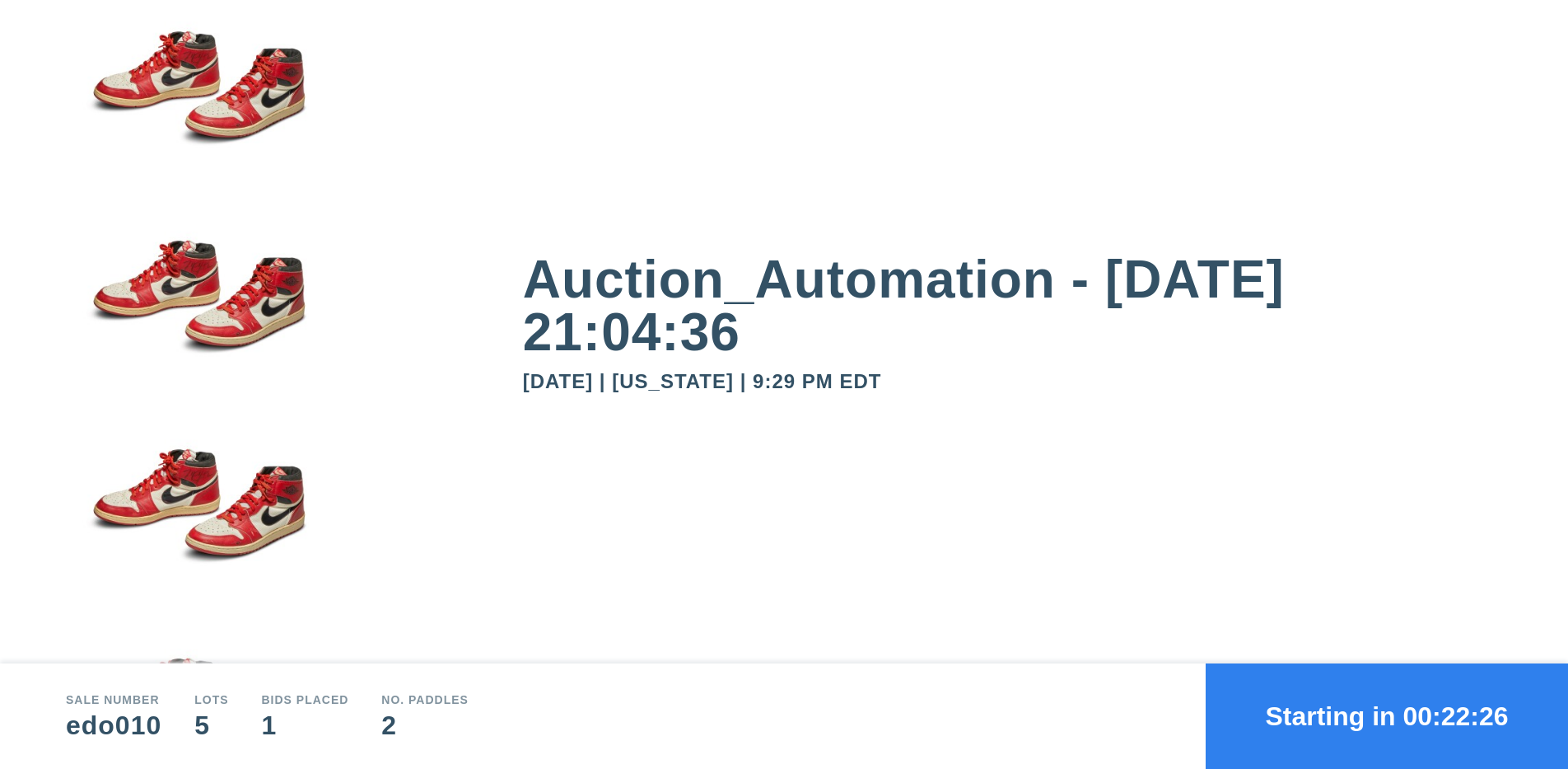
click at [1387, 716] on button "Starting in 00:22:26" at bounding box center [1387, 716] width 362 height 106
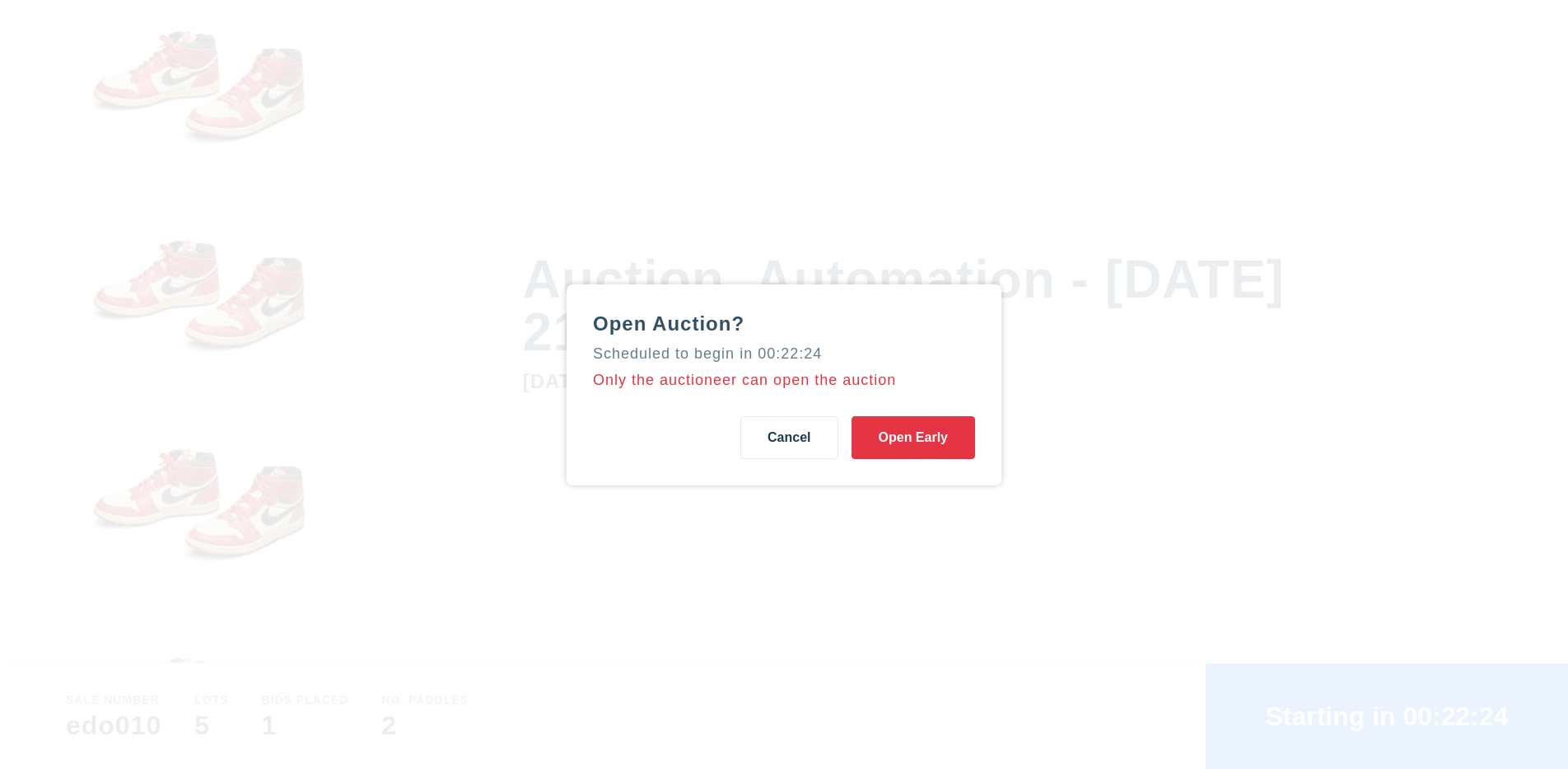
click at [913, 437] on button "Open Early" at bounding box center [913, 437] width 123 height 43
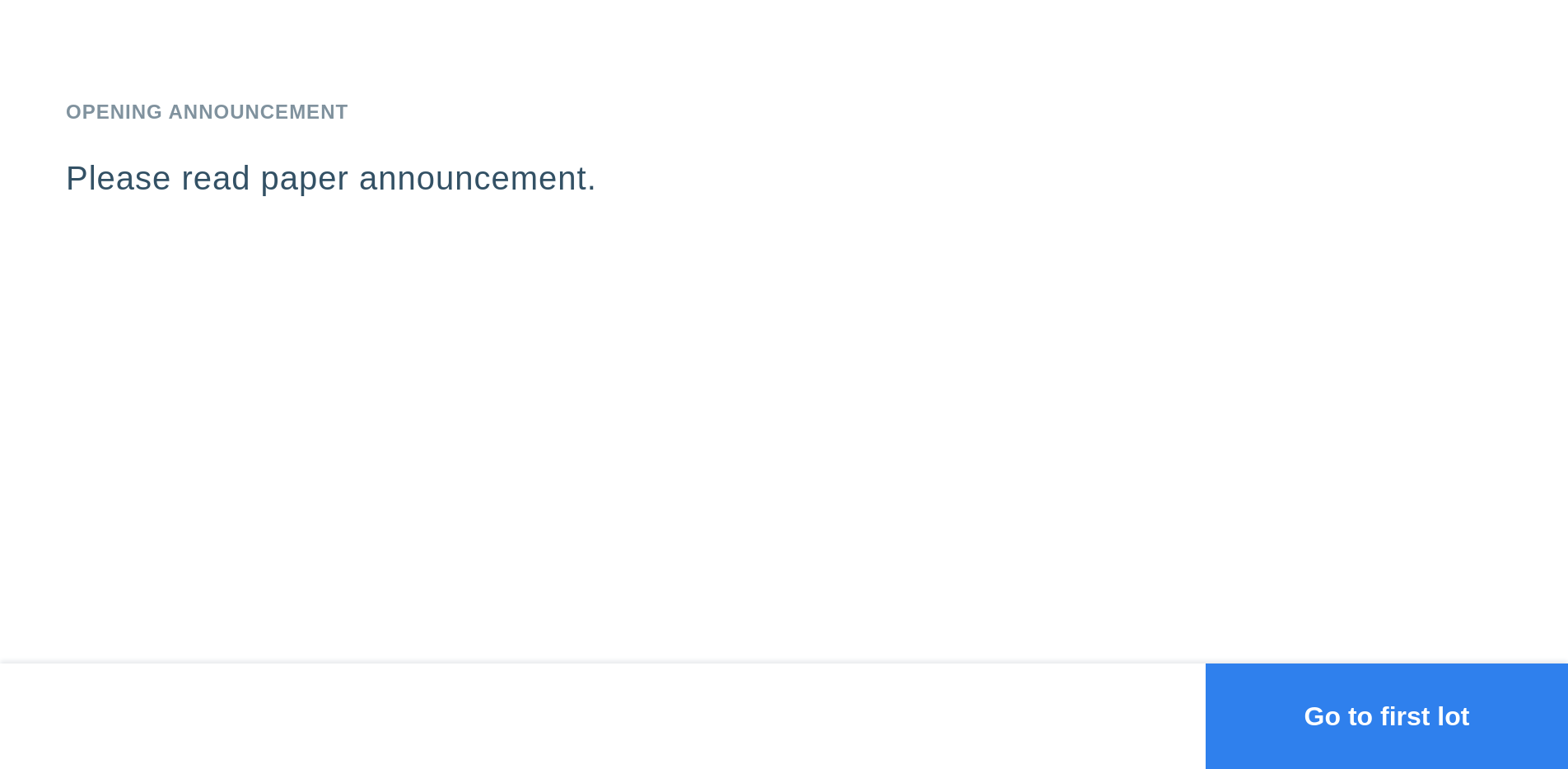
click at [1387, 716] on button "Go to first lot" at bounding box center [1387, 716] width 362 height 106
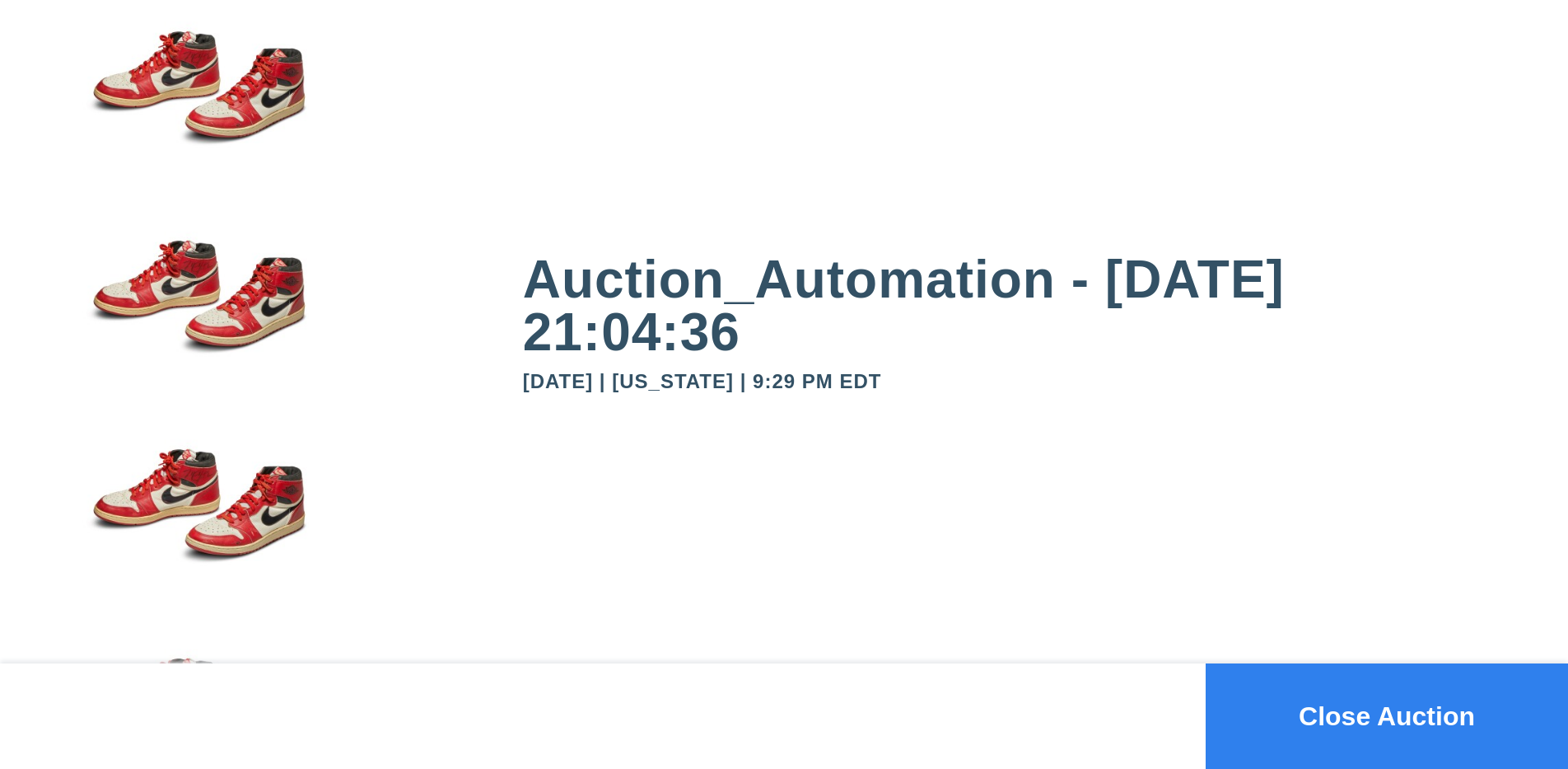
click at [1387, 716] on button "Close Auction" at bounding box center [1387, 716] width 362 height 106
